Goal: Task Accomplishment & Management: Manage account settings

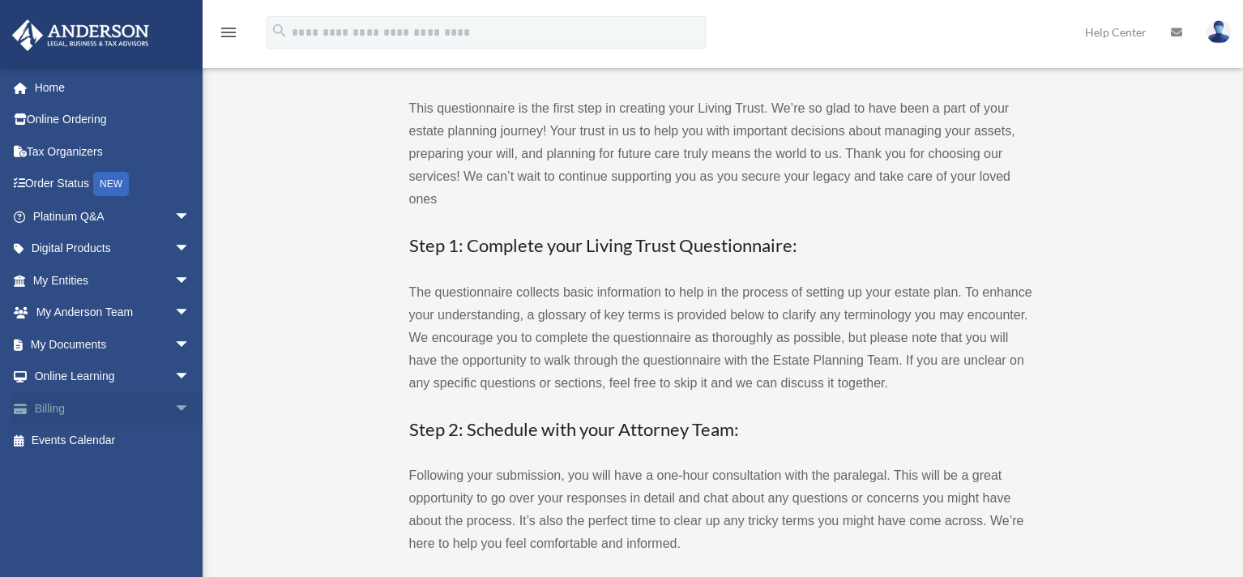
click at [174, 406] on span "arrow_drop_down" at bounding box center [190, 408] width 32 height 33
click at [179, 410] on span "arrow_drop_up" at bounding box center [190, 408] width 32 height 33
click at [175, 344] on span "arrow_drop_down" at bounding box center [190, 344] width 32 height 33
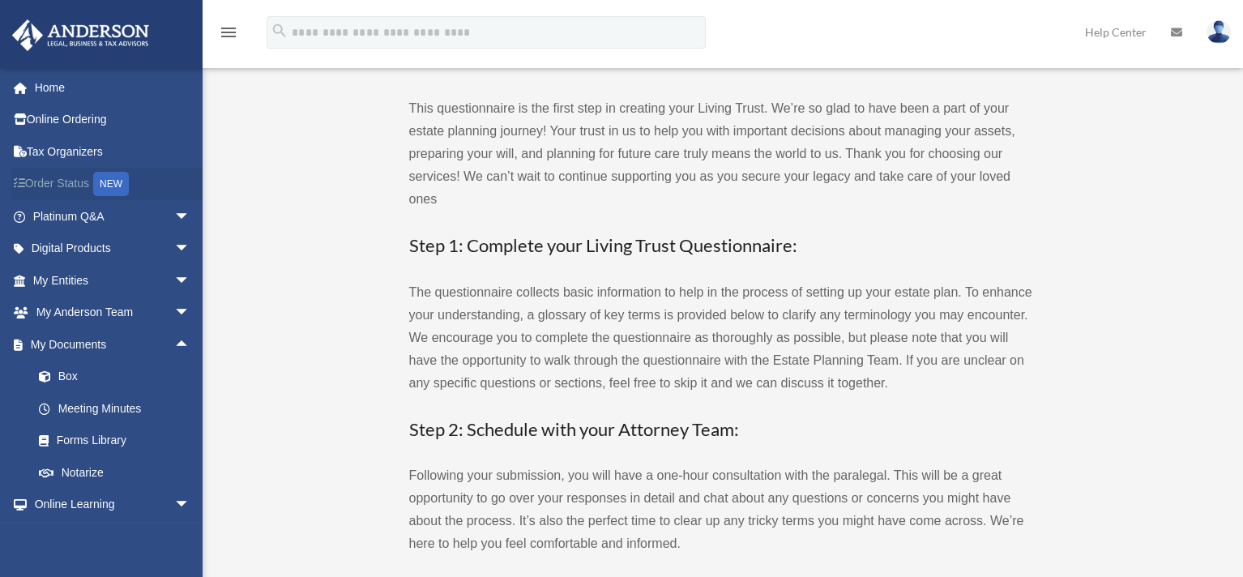
click at [71, 178] on link "Order Status NEW" at bounding box center [112, 184] width 203 height 33
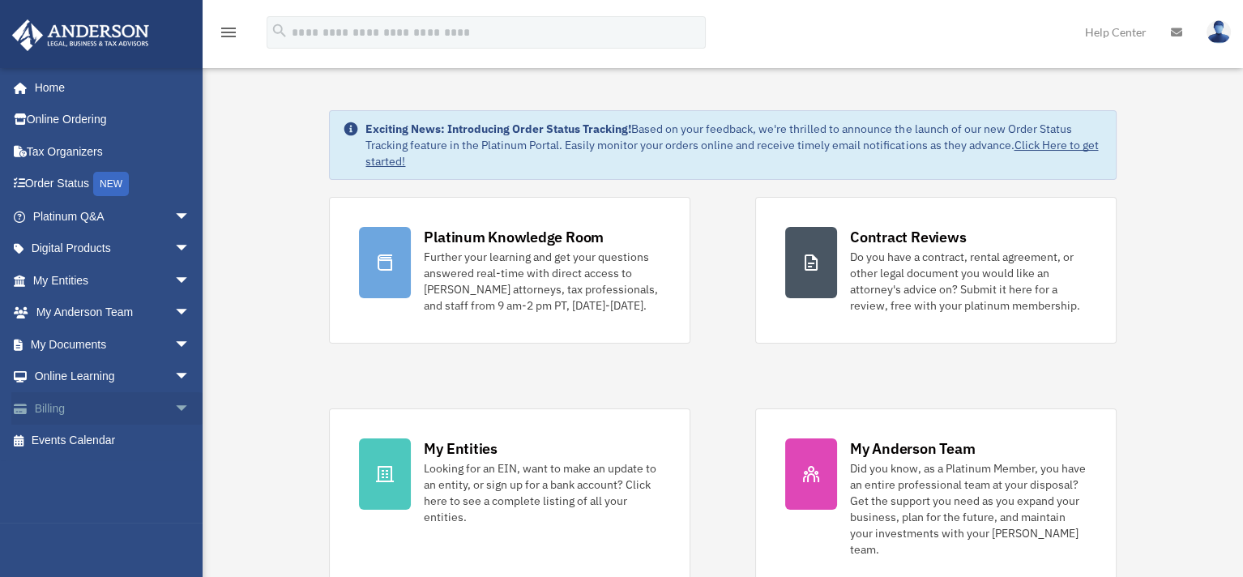
click at [174, 406] on span "arrow_drop_down" at bounding box center [190, 408] width 32 height 33
click at [95, 124] on link "Online Ordering" at bounding box center [112, 120] width 203 height 32
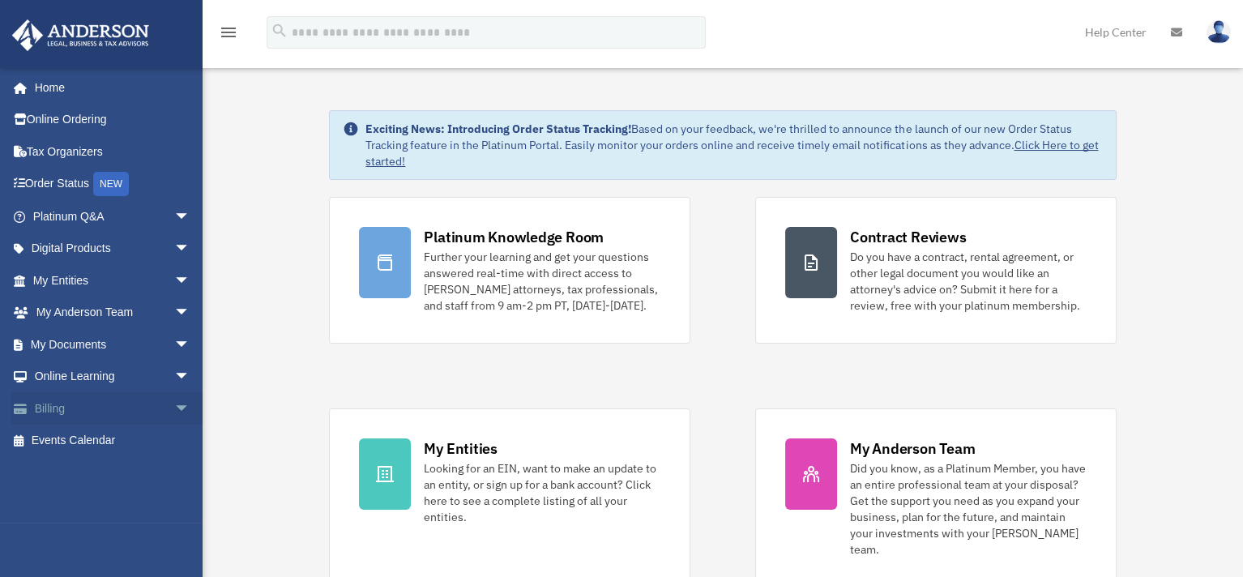
click at [174, 406] on span "arrow_drop_down" at bounding box center [190, 408] width 32 height 33
click at [119, 502] on link "Manage Payments" at bounding box center [119, 505] width 192 height 32
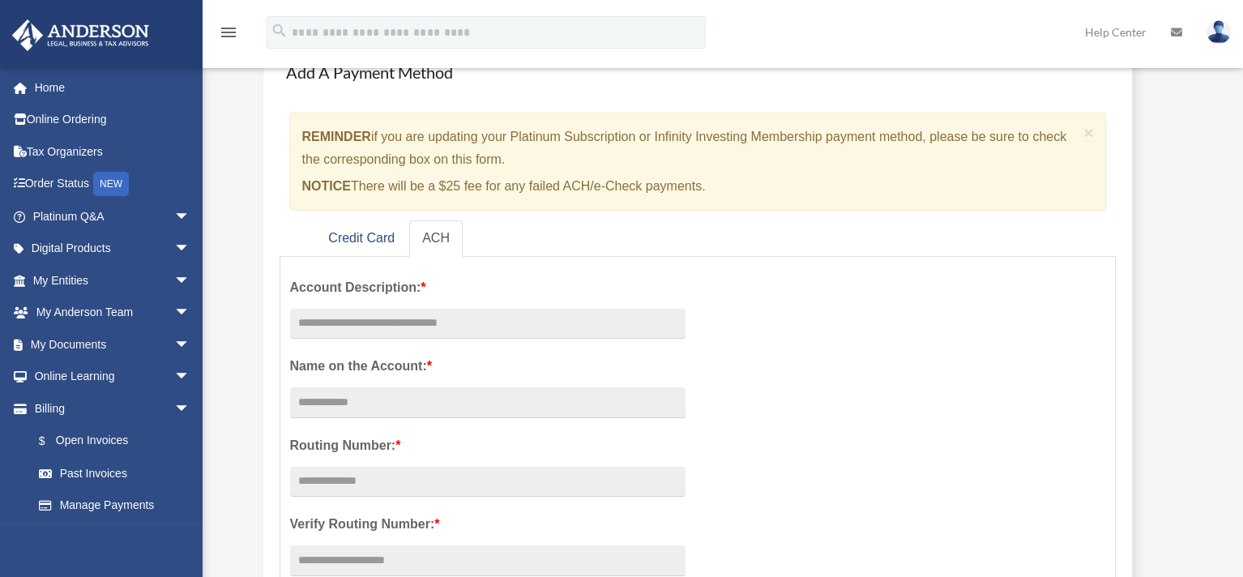
scroll to position [81, 0]
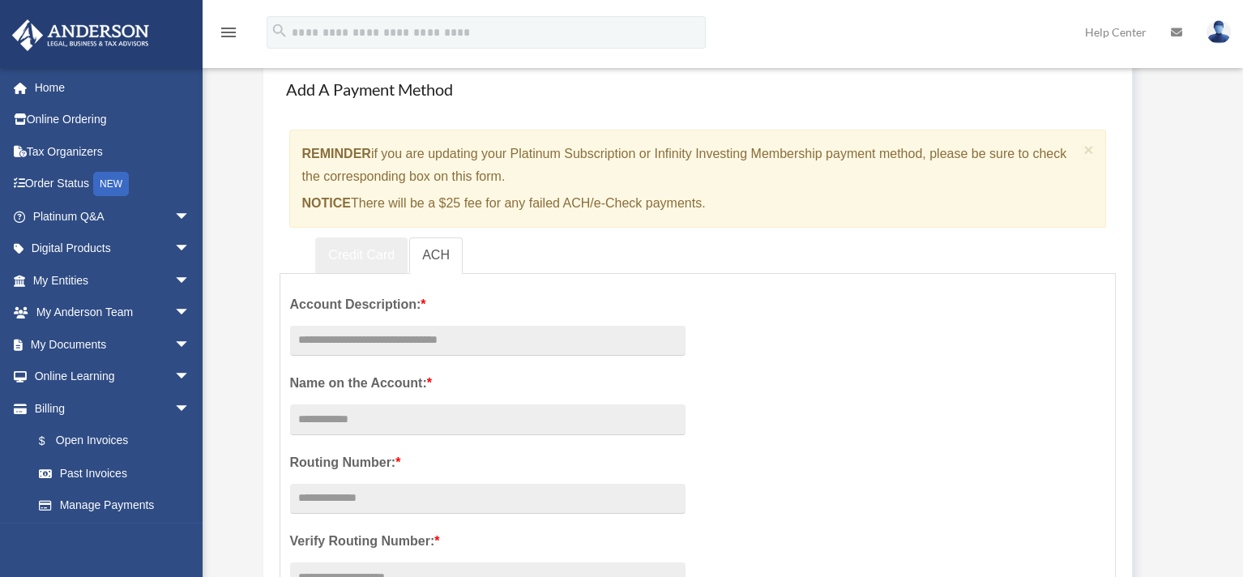
click at [355, 256] on link "Credit Card" at bounding box center [361, 255] width 92 height 36
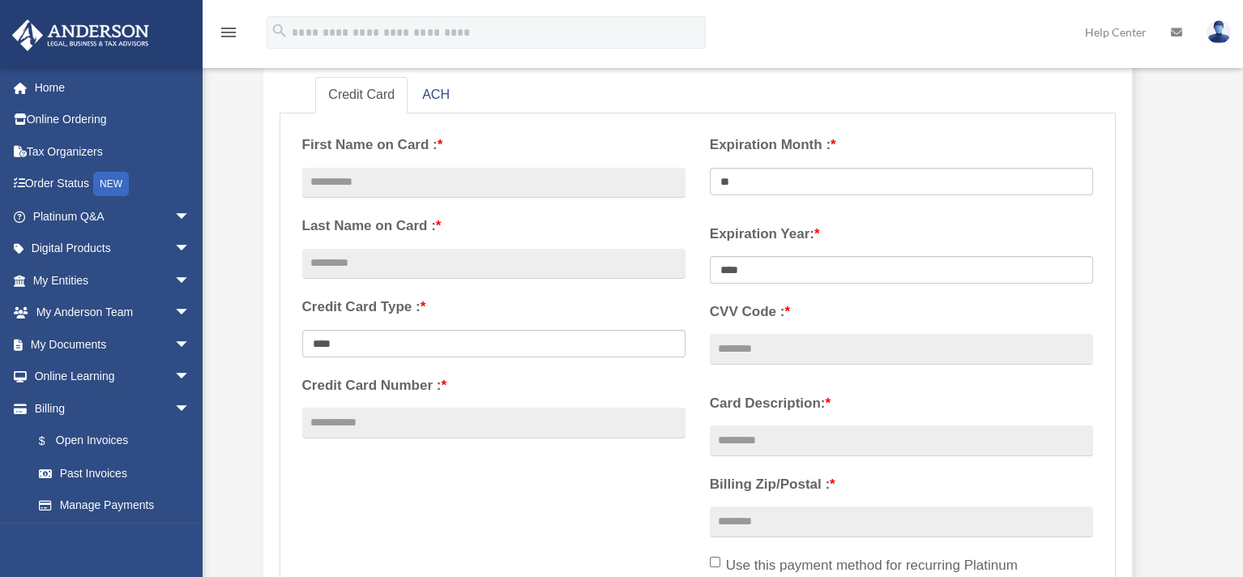
scroll to position [243, 0]
click at [410, 176] on input "text" at bounding box center [493, 181] width 383 height 31
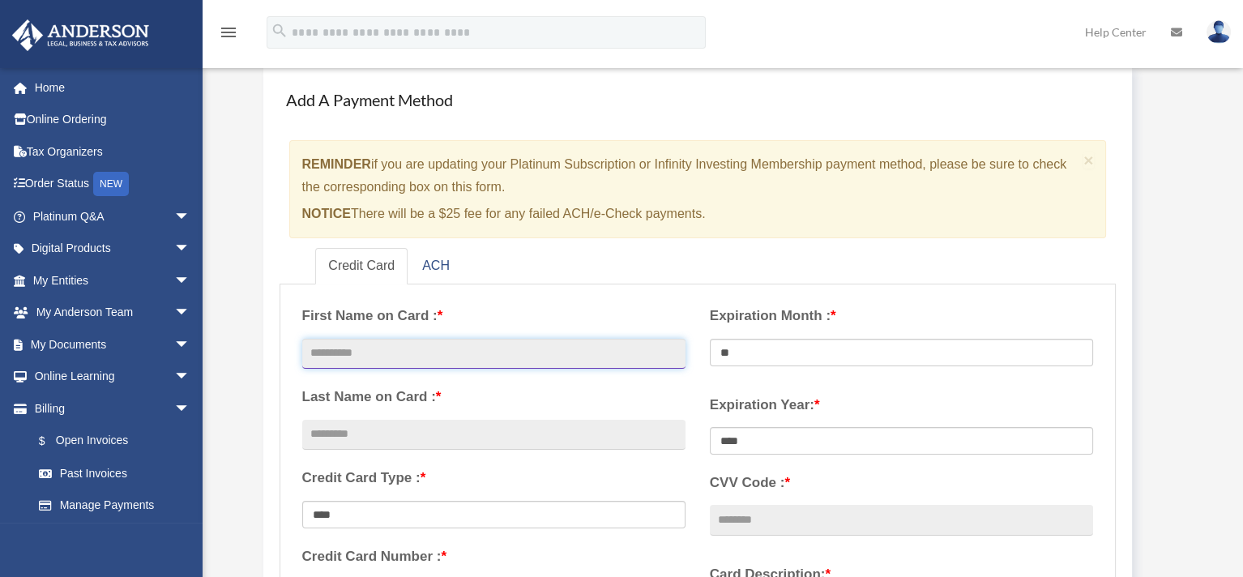
scroll to position [162, 0]
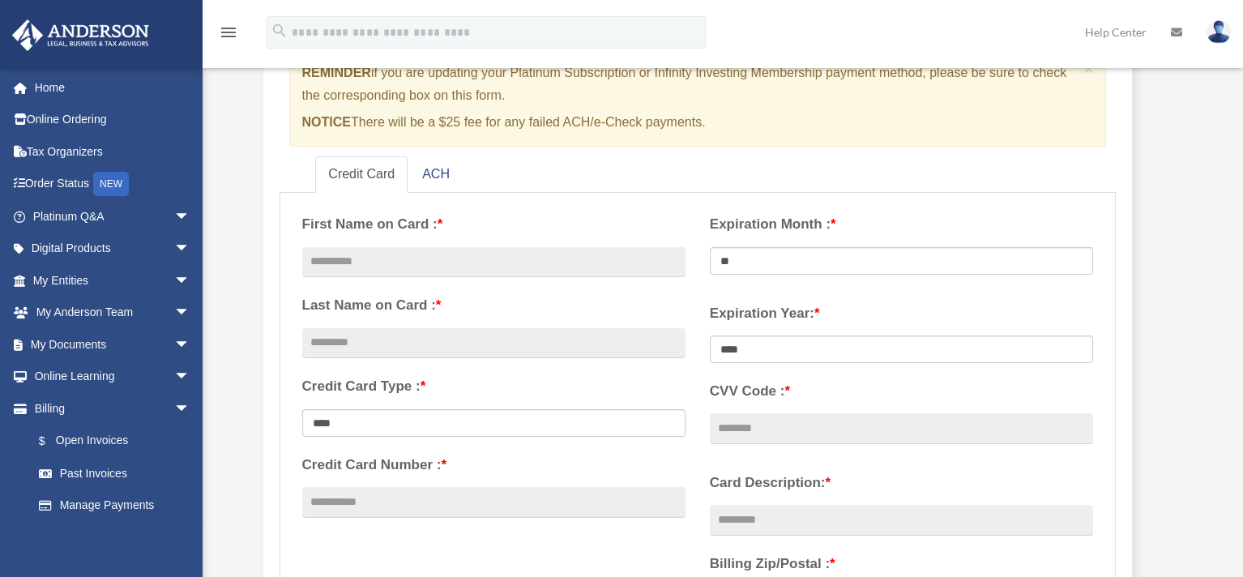
click at [701, 326] on div "Expiration Year: * **** **** **** **** **** **** ****" at bounding box center [902, 375] width 408 height 169
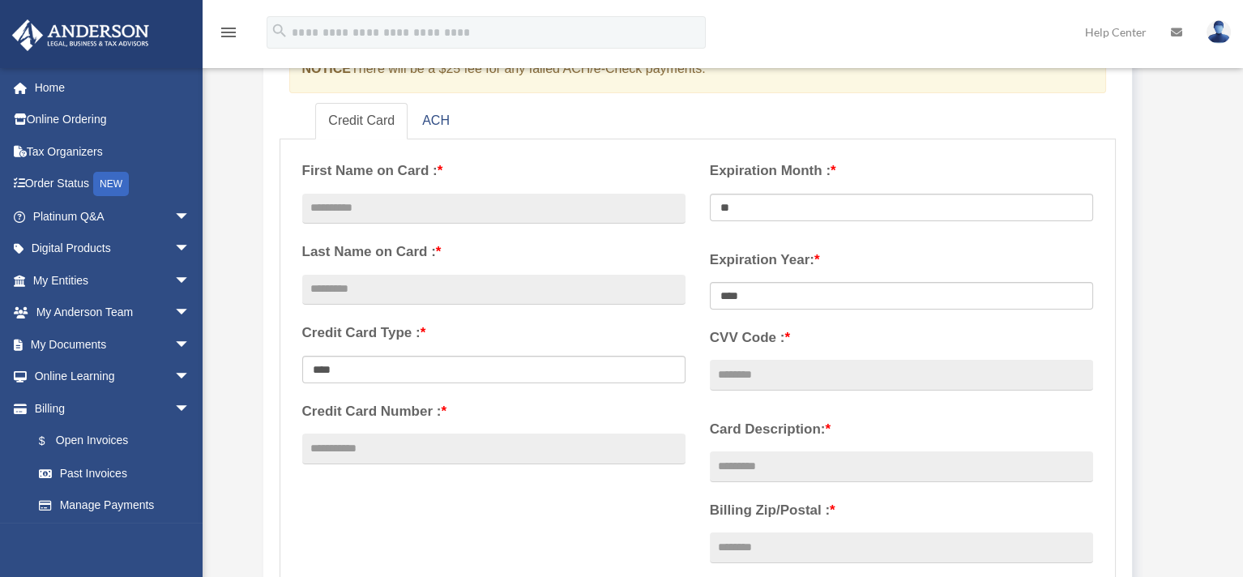
scroll to position [243, 0]
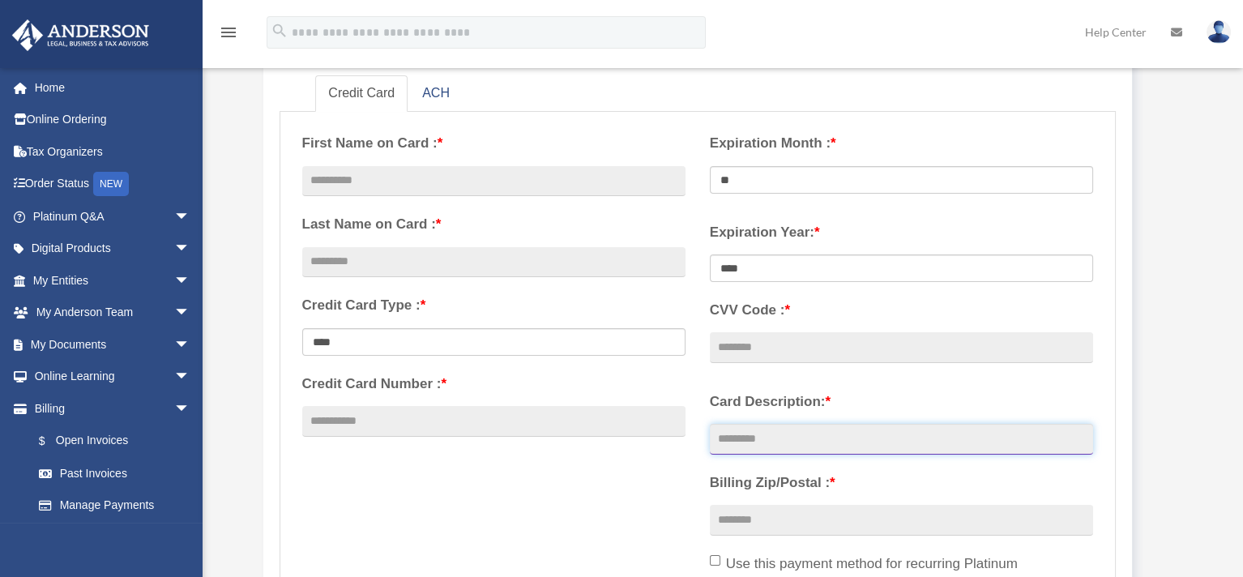
click at [753, 430] on input "Card Description: *" at bounding box center [901, 439] width 383 height 31
click at [662, 482] on div "**********" at bounding box center [698, 392] width 816 height 541
click at [730, 442] on input "Card Description: *" at bounding box center [901, 439] width 383 height 31
click at [732, 398] on label "Card Description: *" at bounding box center [901, 402] width 383 height 24
click at [732, 424] on input "Card Description: *" at bounding box center [901, 439] width 383 height 31
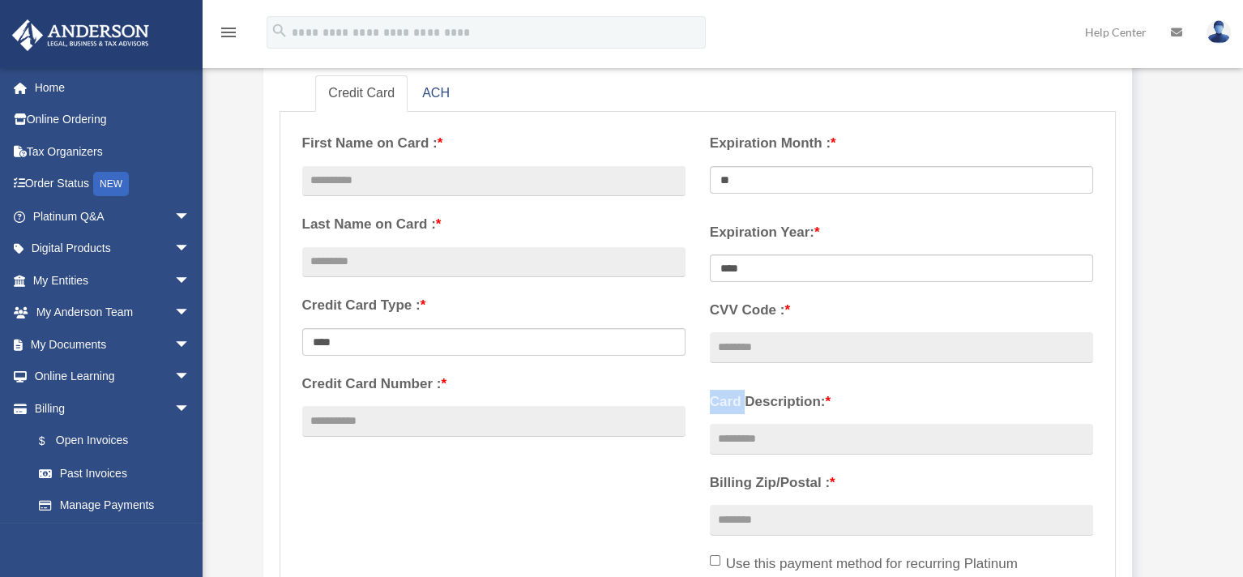
click at [732, 398] on label "Card Description: *" at bounding box center [901, 402] width 383 height 24
click at [732, 424] on input "Card Description: *" at bounding box center [901, 439] width 383 height 31
click at [732, 398] on label "Card Description: *" at bounding box center [901, 402] width 383 height 24
click at [732, 424] on input "Card Description: *" at bounding box center [901, 439] width 383 height 31
click at [771, 382] on div "Card Description: * Billing Zip/Postal : * Use this payment method for recurrin…" at bounding box center [902, 521] width 408 height 284
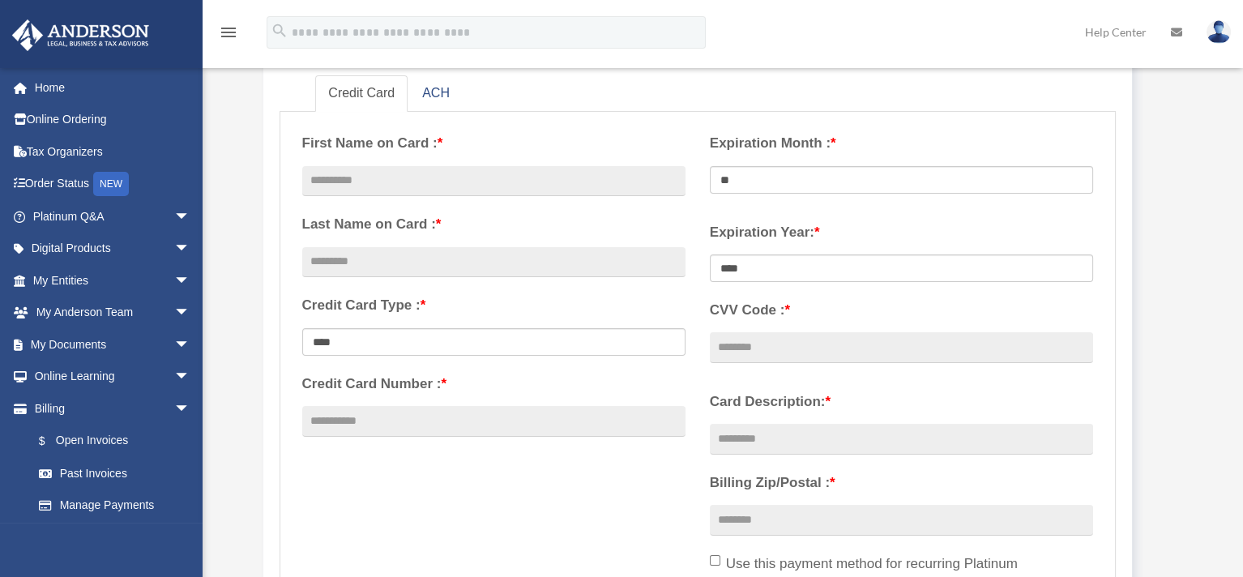
click at [704, 396] on div "Card Description: * Billing Zip/Postal : * Use this payment method for recurrin…" at bounding box center [902, 521] width 408 height 284
